Goal: Task Accomplishment & Management: Use online tool/utility

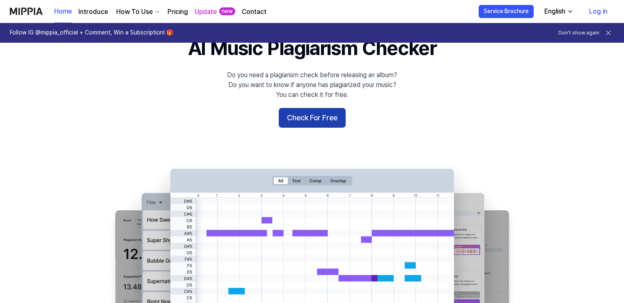
click at [316, 120] on button "Check For Free" at bounding box center [312, 118] width 67 height 20
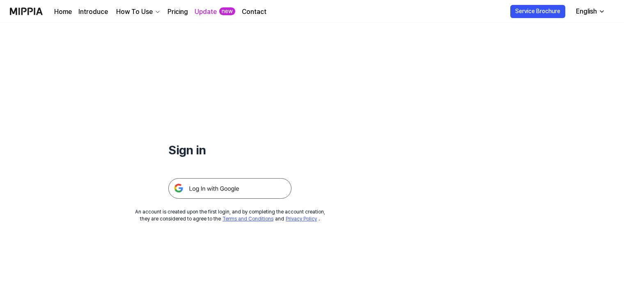
click at [247, 188] on img at bounding box center [229, 188] width 123 height 21
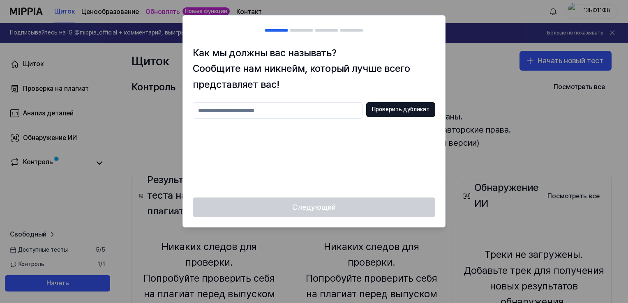
click at [311, 114] on input "text" at bounding box center [278, 110] width 170 height 16
type input "*"
type input "******"
click at [393, 112] on button "Проверить дубликат" at bounding box center [400, 109] width 69 height 15
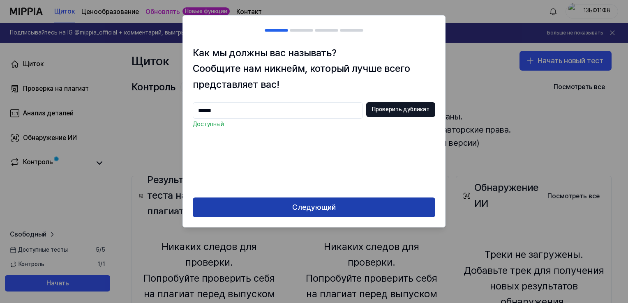
click at [354, 201] on button "Следующий" at bounding box center [314, 208] width 242 height 20
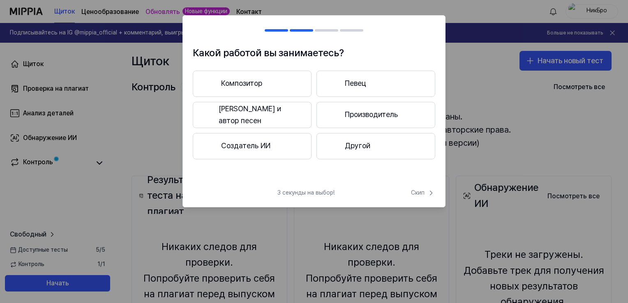
click at [273, 88] on button "Композитор" at bounding box center [252, 84] width 119 height 26
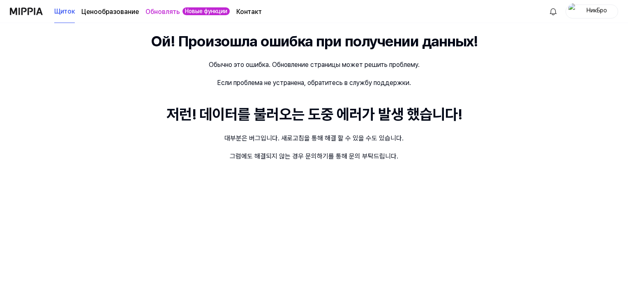
click at [245, 58] on div "Ой! Произошла ошибка при получении данных! Обычно это ошибка. Обновление страни…" at bounding box center [314, 163] width 628 height 280
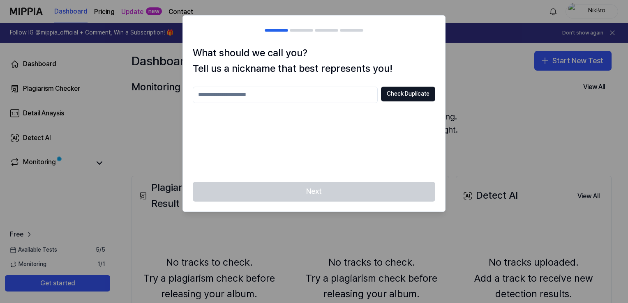
click at [291, 92] on input "text" at bounding box center [285, 95] width 185 height 16
type input "******"
click at [423, 96] on button "Check Duplicate" at bounding box center [408, 94] width 54 height 15
click at [559, 67] on div at bounding box center [314, 151] width 628 height 303
click at [545, 61] on div at bounding box center [314, 151] width 628 height 303
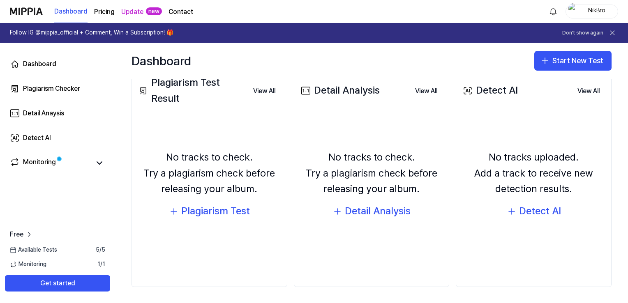
scroll to position [64, 0]
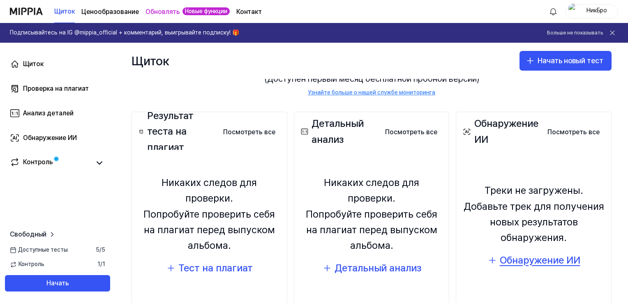
click at [531, 264] on div "Обнаружение ИИ" at bounding box center [539, 261] width 80 height 16
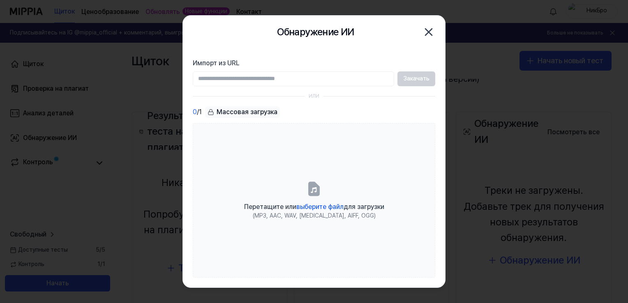
drag, startPoint x: 422, startPoint y: 29, endPoint x: 434, endPoint y: 29, distance: 11.5
click at [423, 29] on icon "button" at bounding box center [428, 31] width 13 height 13
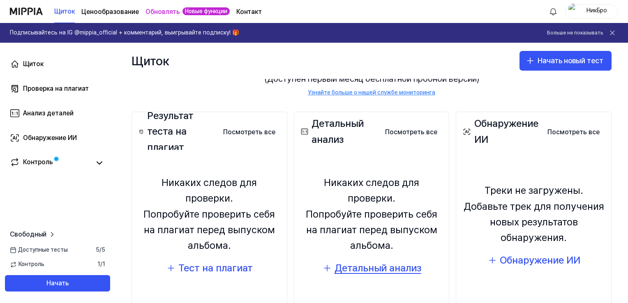
click at [364, 265] on div "Детальный анализ" at bounding box center [377, 268] width 87 height 16
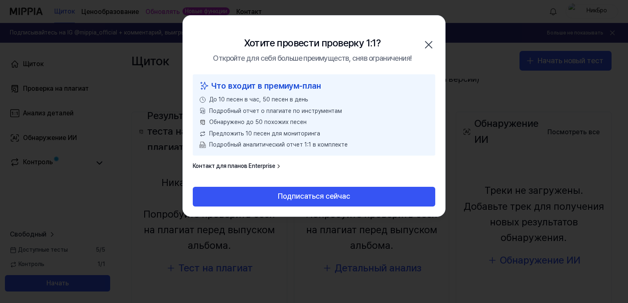
click at [424, 43] on icon "button" at bounding box center [428, 44] width 13 height 13
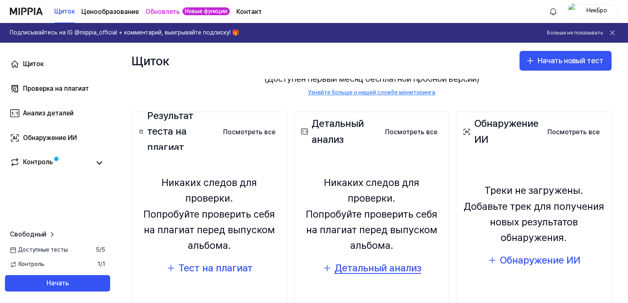
click at [361, 260] on div "Детальный анализ" at bounding box center [377, 268] width 87 height 16
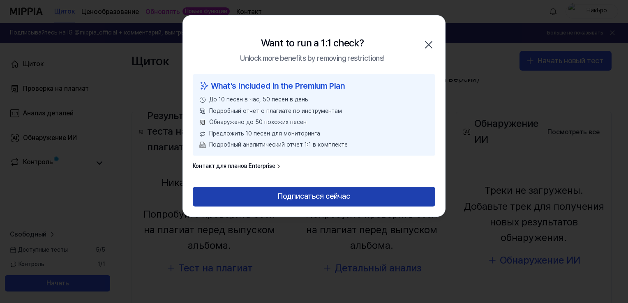
click at [342, 200] on button "Подписаться сейчас" at bounding box center [314, 197] width 242 height 20
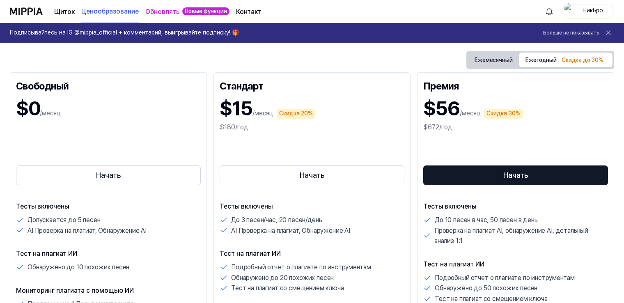
scroll to position [164, 0]
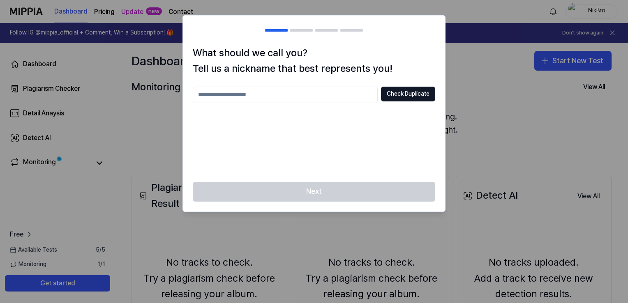
click at [522, 47] on div at bounding box center [314, 151] width 628 height 303
click at [485, 14] on div at bounding box center [314, 151] width 628 height 303
click at [485, 82] on div at bounding box center [314, 151] width 628 height 303
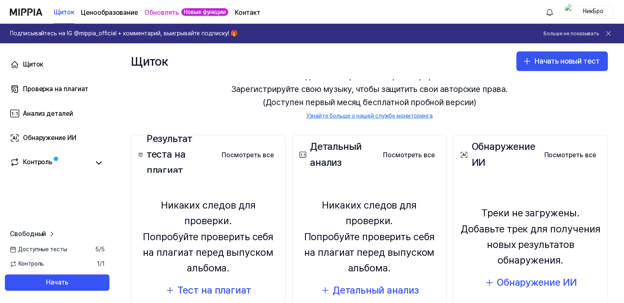
scroll to position [82, 0]
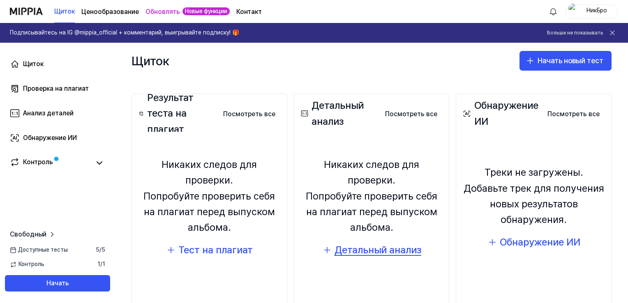
click at [369, 242] on div "Детальный анализ" at bounding box center [377, 250] width 87 height 16
click at [377, 244] on div "Детальный анализ" at bounding box center [377, 250] width 87 height 16
click at [228, 242] on div "Тест на плагиат" at bounding box center [215, 250] width 74 height 16
click at [246, 115] on button "Посмотреть все" at bounding box center [248, 114] width 65 height 16
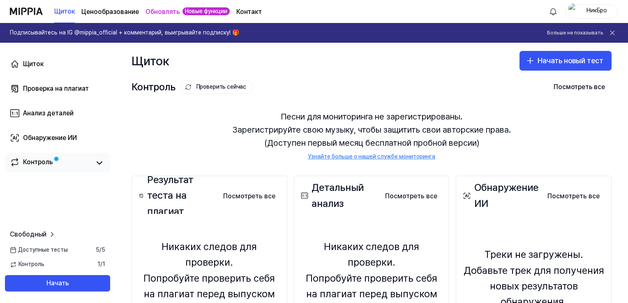
click at [82, 161] on link "Контроль" at bounding box center [50, 162] width 80 height 11
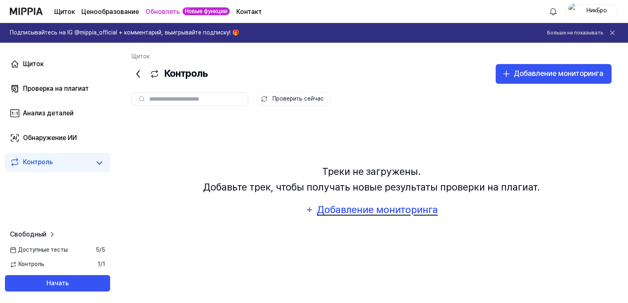
click at [392, 214] on div "Добавление мониторинга" at bounding box center [377, 210] width 122 height 16
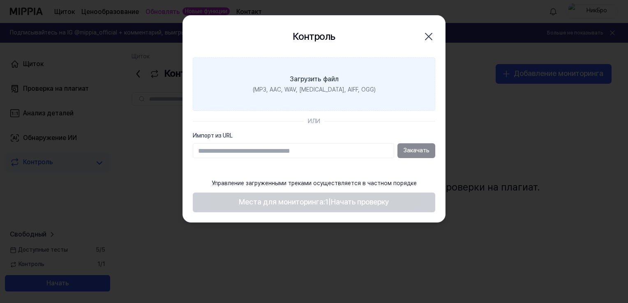
click at [384, 65] on label "Загрузить файл (MP3, AAC, WAV, FLAC, AIFF, OGG)" at bounding box center [314, 83] width 242 height 53
click at [0, 0] on input "Загрузить файл (MP3, AAC, WAV, FLAC, AIFF, OGG)" at bounding box center [0, 0] width 0 height 0
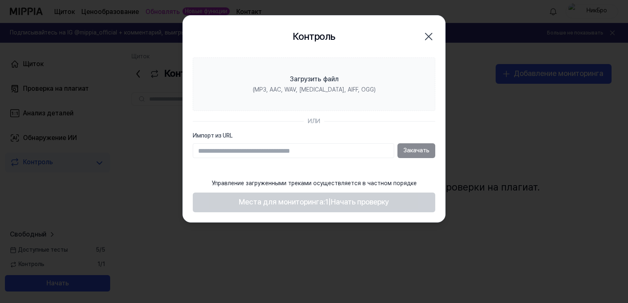
click at [434, 40] on icon "button" at bounding box center [428, 36] width 13 height 13
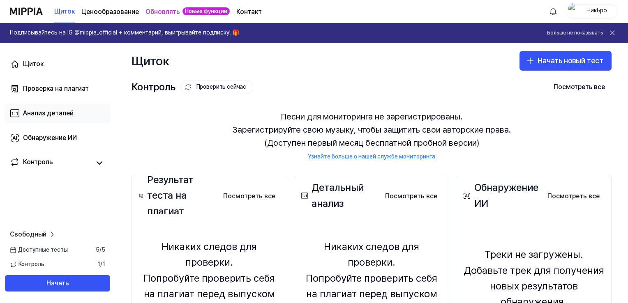
click at [41, 113] on div "Анализ деталей" at bounding box center [48, 113] width 51 height 10
click at [66, 90] on div "Проверка на плагиат" at bounding box center [56, 89] width 66 height 10
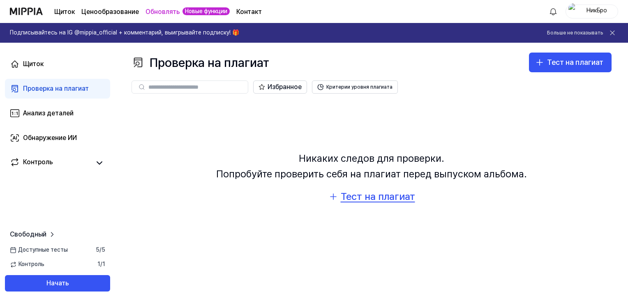
click at [368, 200] on div "Тест на плагиат" at bounding box center [377, 197] width 74 height 16
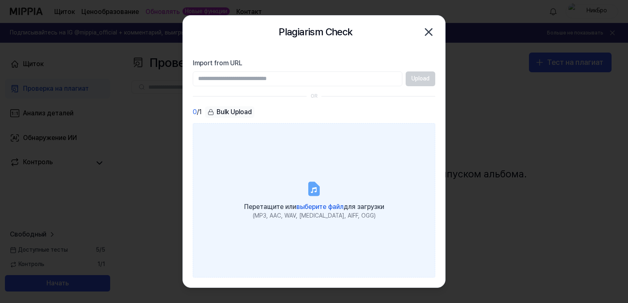
click at [332, 180] on label "Перетащите или выберите файл для загрузки (MP3, AAC, WAV, FLAC, AIFF, OGG)" at bounding box center [314, 200] width 242 height 154
click at [0, 0] on input "Перетащите или выберите файл для загрузки (MP3, AAC, WAV, FLAC, AIFF, OGG)" at bounding box center [0, 0] width 0 height 0
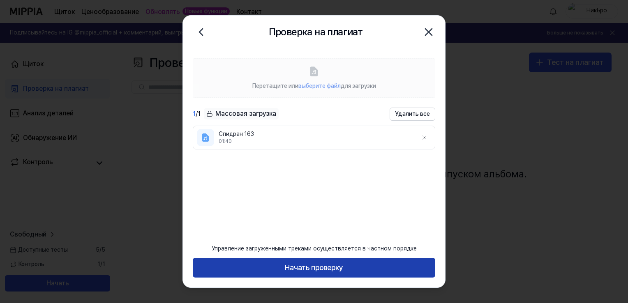
click at [352, 271] on button "Начать проверку" at bounding box center [314, 268] width 242 height 20
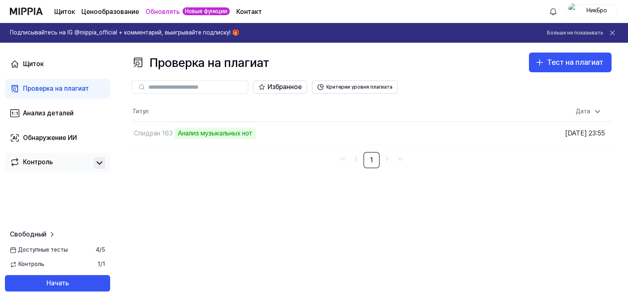
click at [94, 163] on icon at bounding box center [99, 163] width 10 height 10
click at [433, 133] on td "Спидран 163 Анализ музыкальных нот Go to Results" at bounding box center [311, 133] width 360 height 23
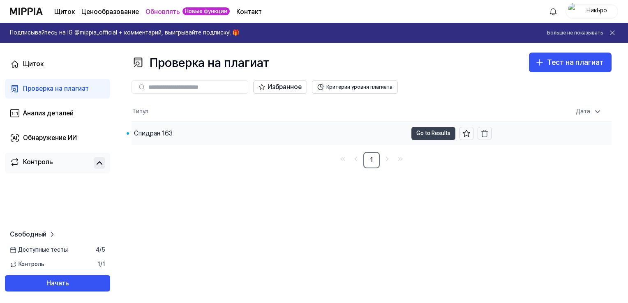
click at [435, 133] on button "Go to Results" at bounding box center [433, 133] width 44 height 13
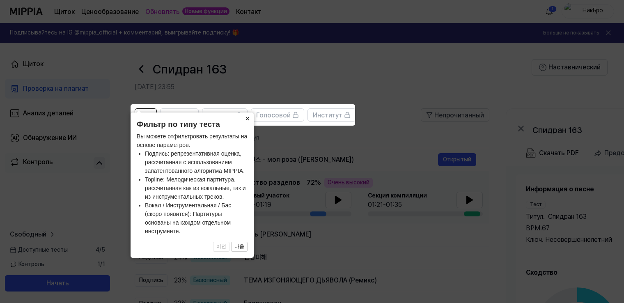
click at [246, 120] on button "×" at bounding box center [247, 118] width 13 height 11
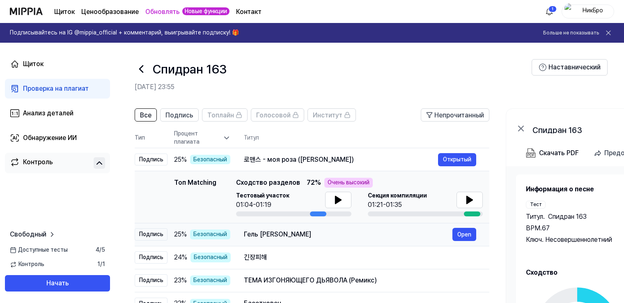
scroll to position [41, 0]
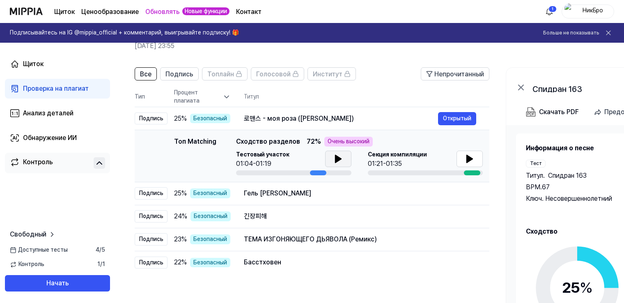
click at [338, 158] on icon at bounding box center [338, 158] width 6 height 7
click at [469, 162] on icon at bounding box center [470, 159] width 10 height 10
click at [352, 139] on font "Очень высокий" at bounding box center [349, 142] width 42 height 8
click at [190, 76] on span "Подпись" at bounding box center [180, 74] width 28 height 10
click at [150, 74] on span "Все" at bounding box center [145, 74] width 11 height 10
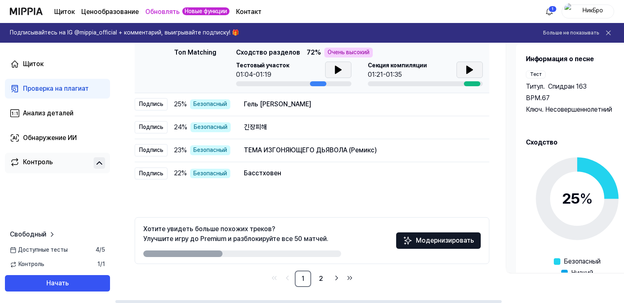
scroll to position [48, 0]
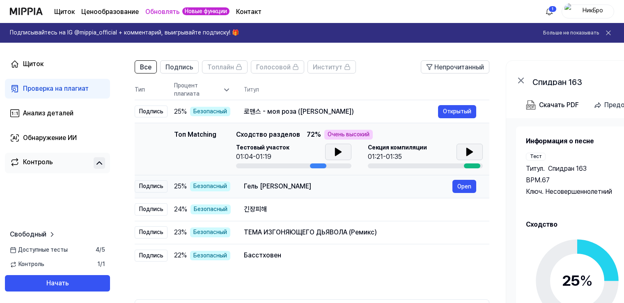
click at [388, 184] on div "Гель Сарыл Бана" at bounding box center [348, 187] width 209 height 10
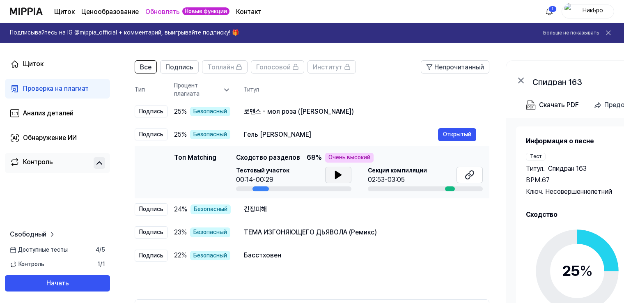
scroll to position [0, 0]
click at [336, 175] on icon at bounding box center [338, 174] width 6 height 7
click at [417, 177] on div "02:53-03:05" at bounding box center [397, 180] width 59 height 10
click at [336, 178] on icon at bounding box center [337, 175] width 2 height 7
click at [385, 210] on div "긴장피해" at bounding box center [348, 210] width 209 height 10
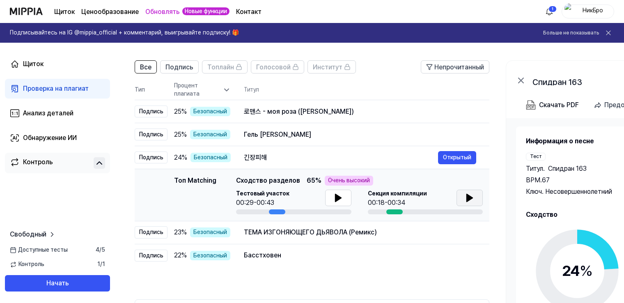
click at [465, 194] on icon at bounding box center [470, 198] width 10 height 10
click at [337, 198] on icon at bounding box center [338, 197] width 6 height 7
click at [376, 233] on div "ТЕМА ИЗГОНЯЮЩЕГО ДЬЯВОЛА (Ремикс)" at bounding box center [348, 233] width 209 height 10
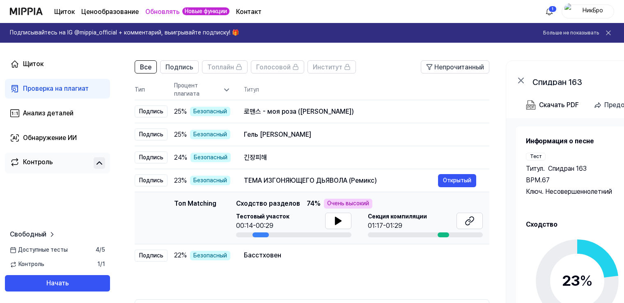
click at [352, 221] on div "Тестовый участок 00:14-00:29 Секция компиляции 01:17-01:29" at bounding box center [359, 225] width 247 height 25
click at [345, 221] on button at bounding box center [338, 221] width 26 height 16
click at [333, 257] on div "Басстховен" at bounding box center [348, 256] width 209 height 10
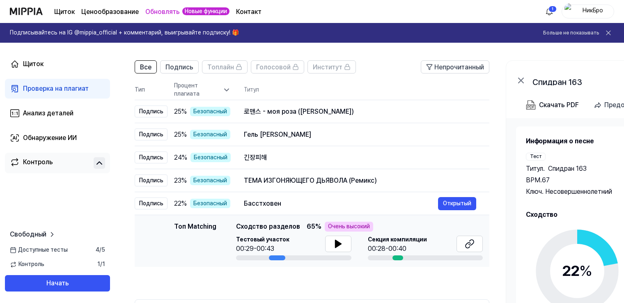
click at [370, 226] on div "Top Matching Сходство разделов 65 % Очень высокий" at bounding box center [359, 227] width 247 height 10
click at [365, 206] on div "Басстховен" at bounding box center [341, 204] width 194 height 10
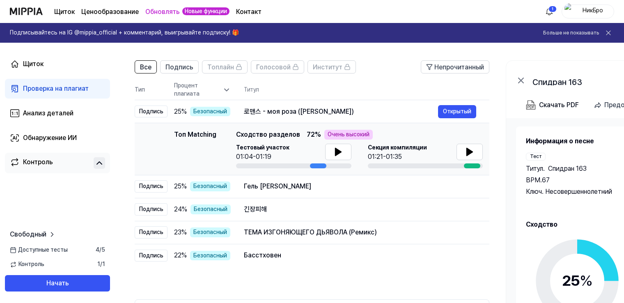
scroll to position [7, 0]
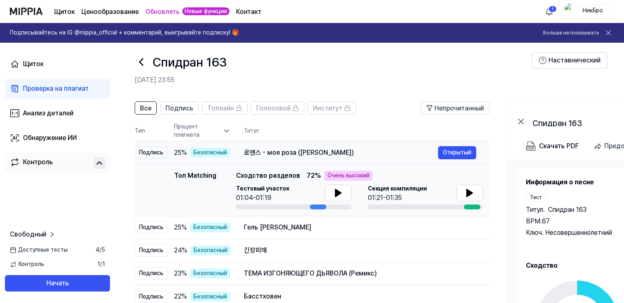
click at [349, 148] on div "로맨스 - моя роза (босса)" at bounding box center [341, 153] width 194 height 10
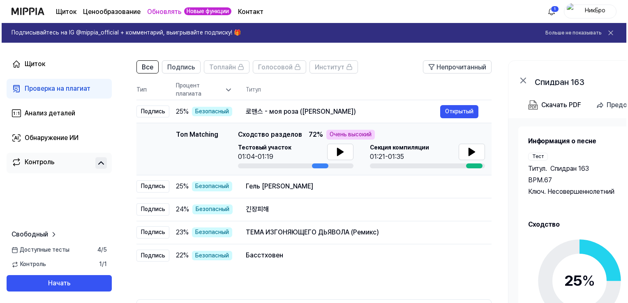
scroll to position [0, 0]
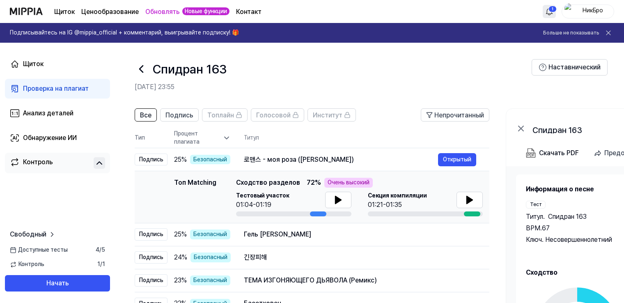
click at [554, 10] on html "Щиток Ценообразование Обновлять Новые функции Контакт 1 НикБро Подписывайтесь н…" at bounding box center [312, 151] width 624 height 303
